Goal: Transaction & Acquisition: Purchase product/service

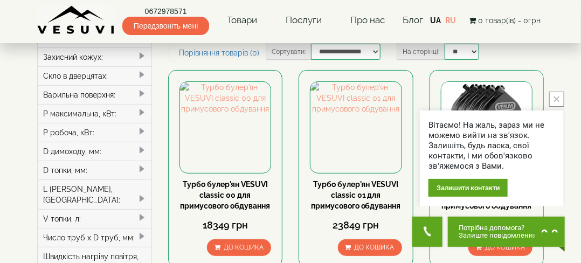
click at [557, 98] on icon "close button" at bounding box center [556, 98] width 5 height 5
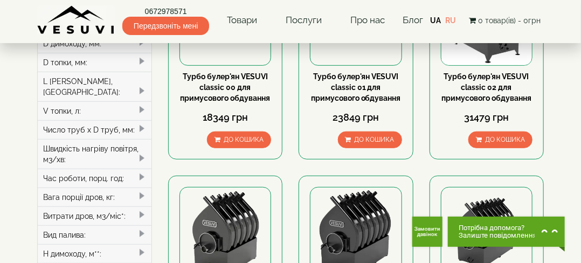
scroll to position [162, 0]
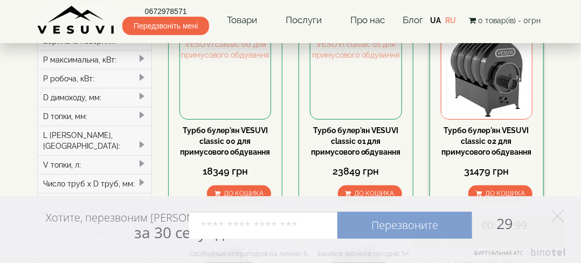
click at [477, 133] on link "Турбо булер'ян VESUVI classic 02 для примусового обдування" at bounding box center [486, 141] width 90 height 30
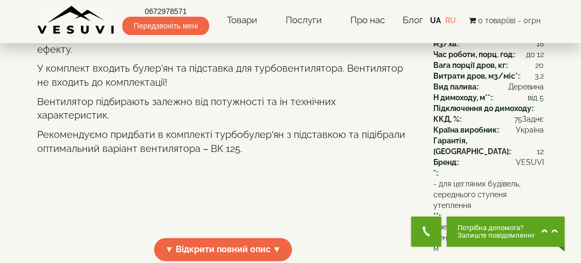
scroll to position [323, 0]
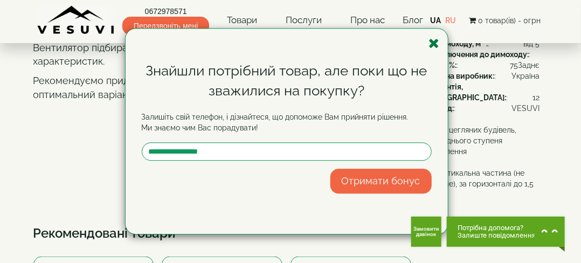
click at [436, 43] on icon "button" at bounding box center [434, 43] width 11 height 13
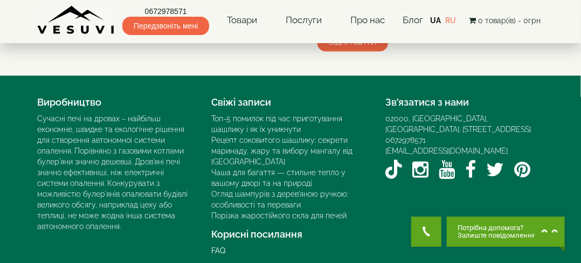
scroll to position [916, 0]
